Goal: Information Seeking & Learning: Learn about a topic

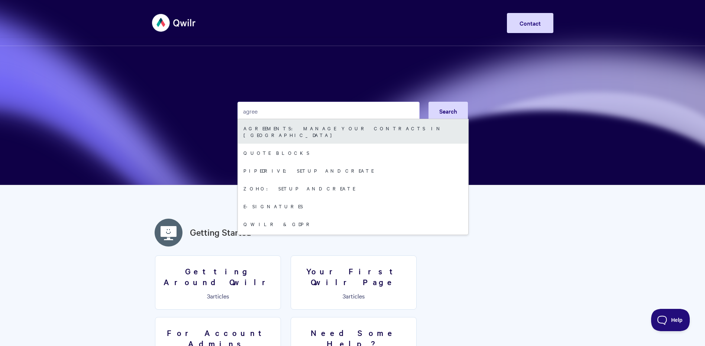
type input "agree"
click at [278, 126] on link "Agreements: Manage your Contracts in [GEOGRAPHIC_DATA]" at bounding box center [353, 131] width 230 height 25
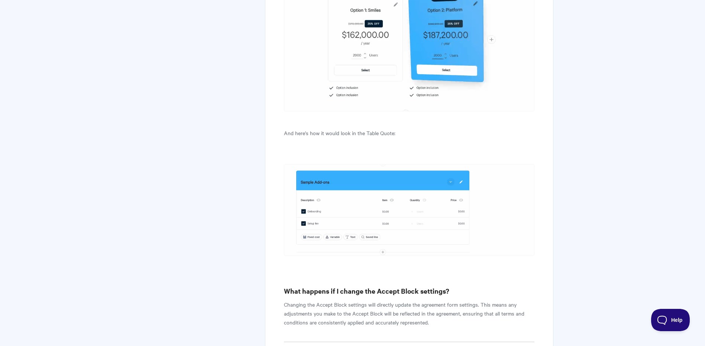
scroll to position [5840, 0]
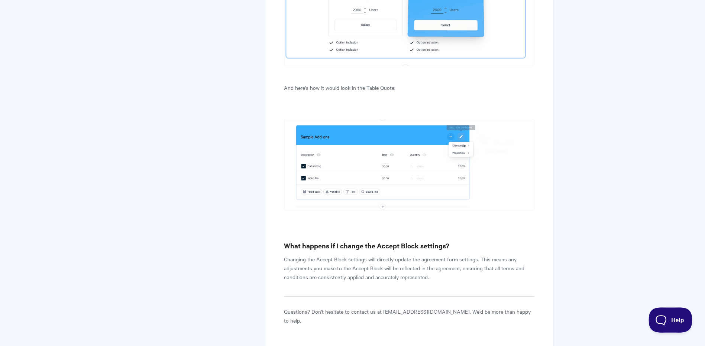
click at [673, 317] on span "Help" at bounding box center [668, 318] width 39 height 5
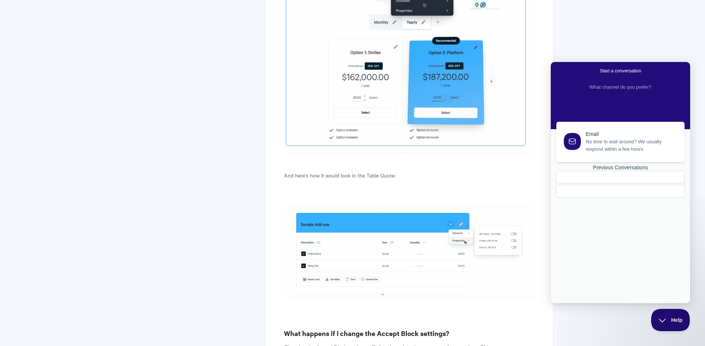
scroll to position [5750, 0]
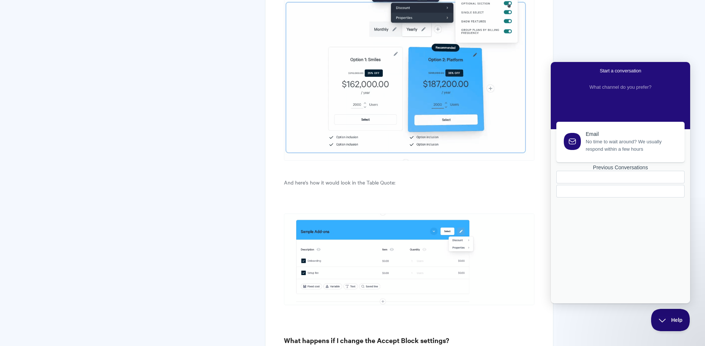
scroll to position [5741, 0]
